Goal: Complete application form

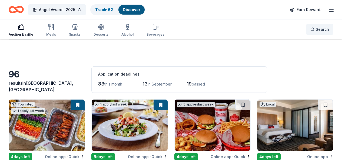
scroll to position [1998, 0]
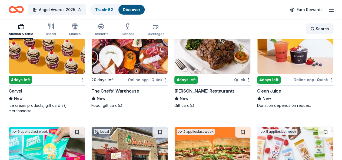
click at [316, 28] on span "Search" at bounding box center [321, 29] width 13 height 6
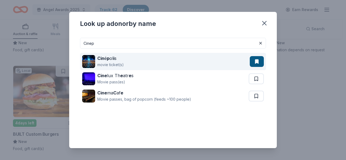
type input "Cinep"
click at [107, 62] on div "movie ticket(s)" at bounding box center [110, 65] width 26 height 6
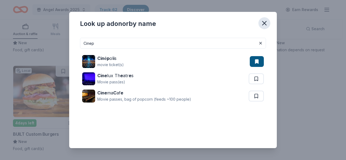
click at [265, 25] on icon "button" at bounding box center [264, 23] width 4 height 4
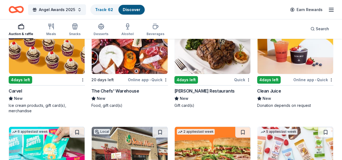
click at [30, 35] on div "Auction & raffle" at bounding box center [21, 34] width 25 height 4
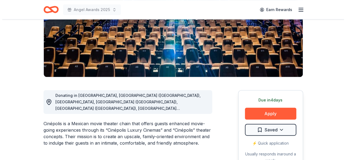
scroll to position [86, 0]
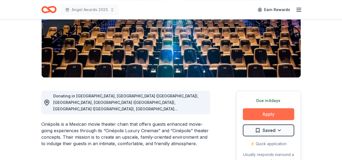
click at [271, 116] on button "Apply" at bounding box center [267, 114] width 51 height 12
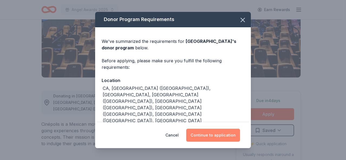
click at [205, 137] on button "Continue to application" at bounding box center [213, 135] width 54 height 13
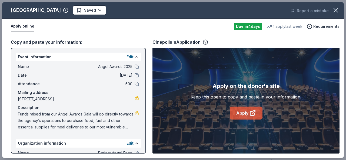
click at [246, 113] on link "Apply" at bounding box center [245, 113] width 33 height 13
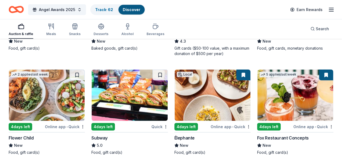
scroll to position [802, 0]
